Goal: Task Accomplishment & Management: Use online tool/utility

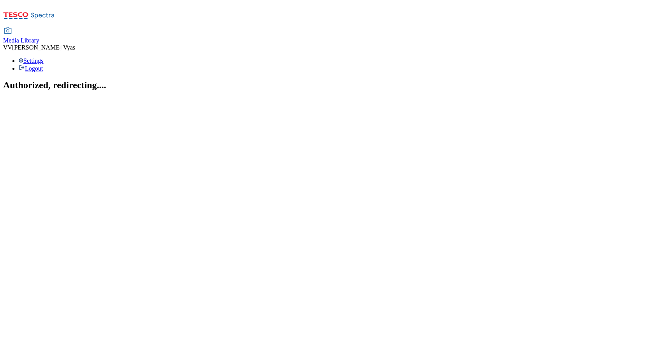
click at [39, 37] on span "Media Library" at bounding box center [21, 40] width 36 height 7
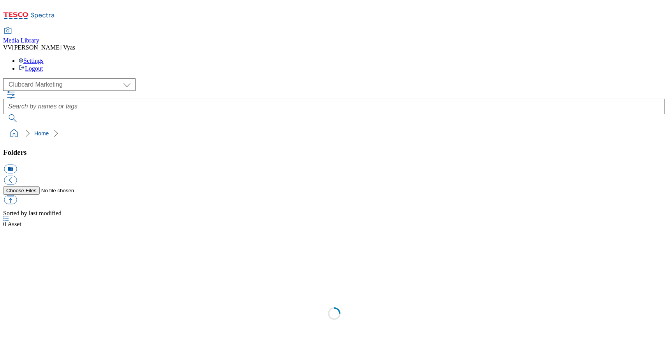
scroll to position [1, 0]
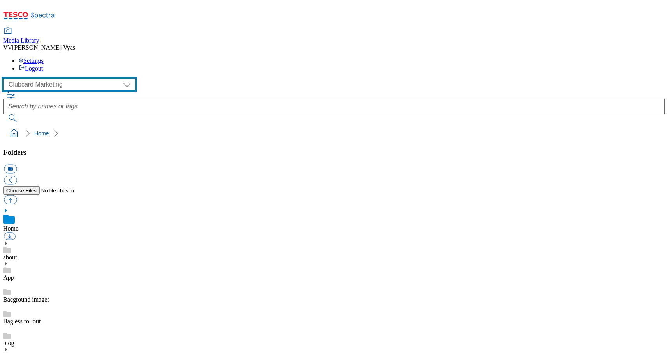
select select "flare-ghs-mktg"
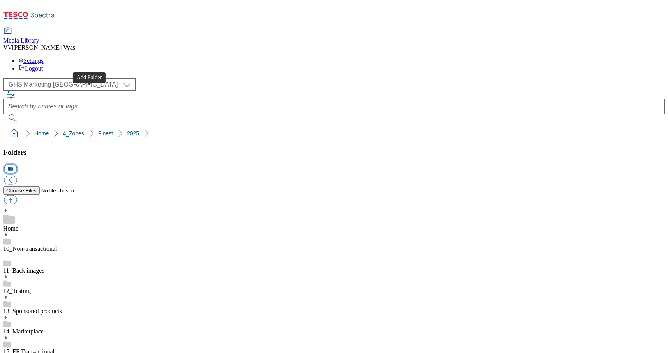
click at [17, 164] on button "icon_new_folder" at bounding box center [10, 168] width 13 height 9
type input "2532"
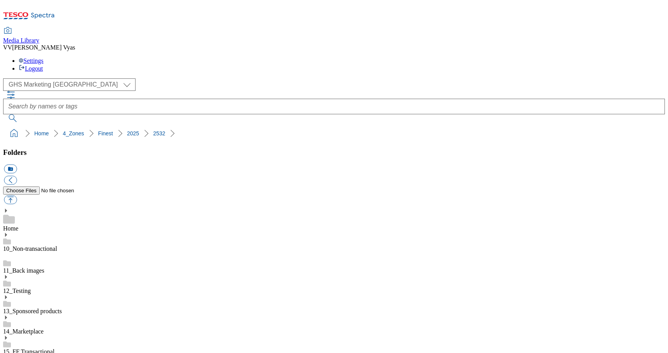
drag, startPoint x: 155, startPoint y: 72, endPoint x: 6, endPoint y: 74, distance: 148.9
click at [8, 126] on ol "Home 4_Zones Finest 2025 2532" at bounding box center [336, 133] width 657 height 15
copy ol "Home 4_Zones Finest 2025 2532"
